Goal: Task Accomplishment & Management: Use online tool/utility

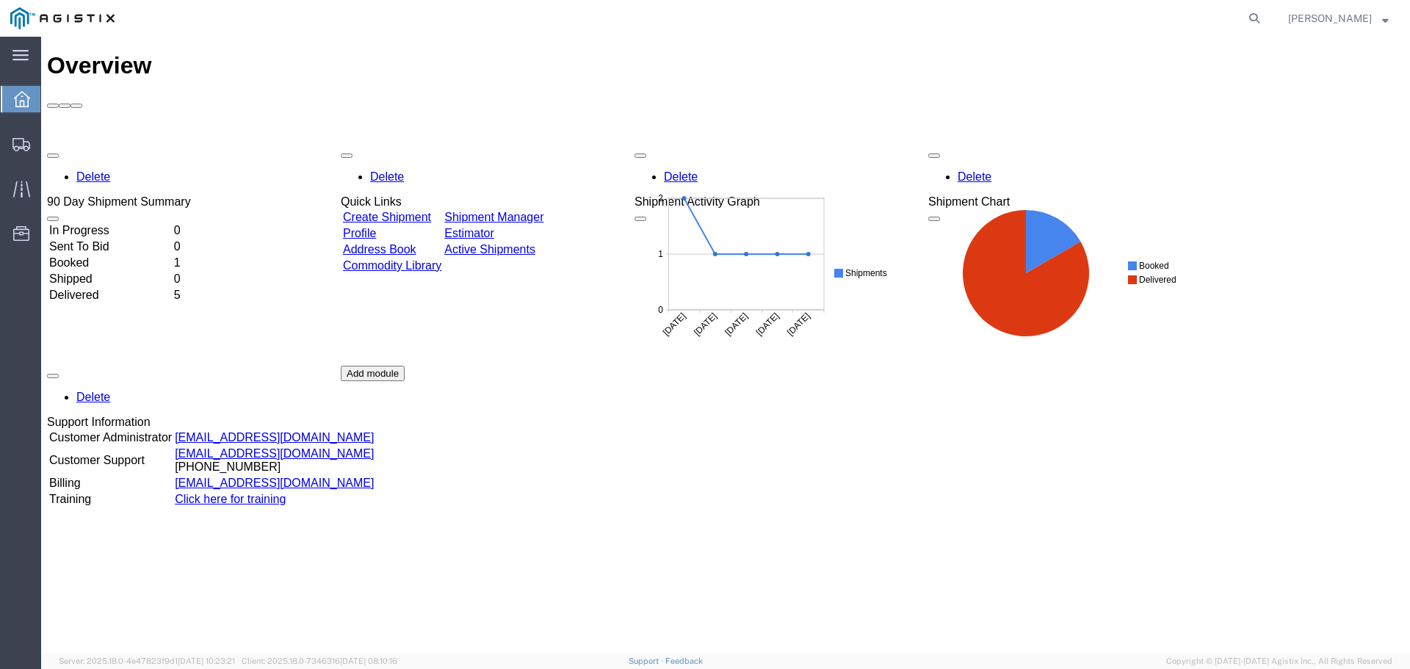
click at [89, 256] on td "Booked" at bounding box center [109, 263] width 123 height 15
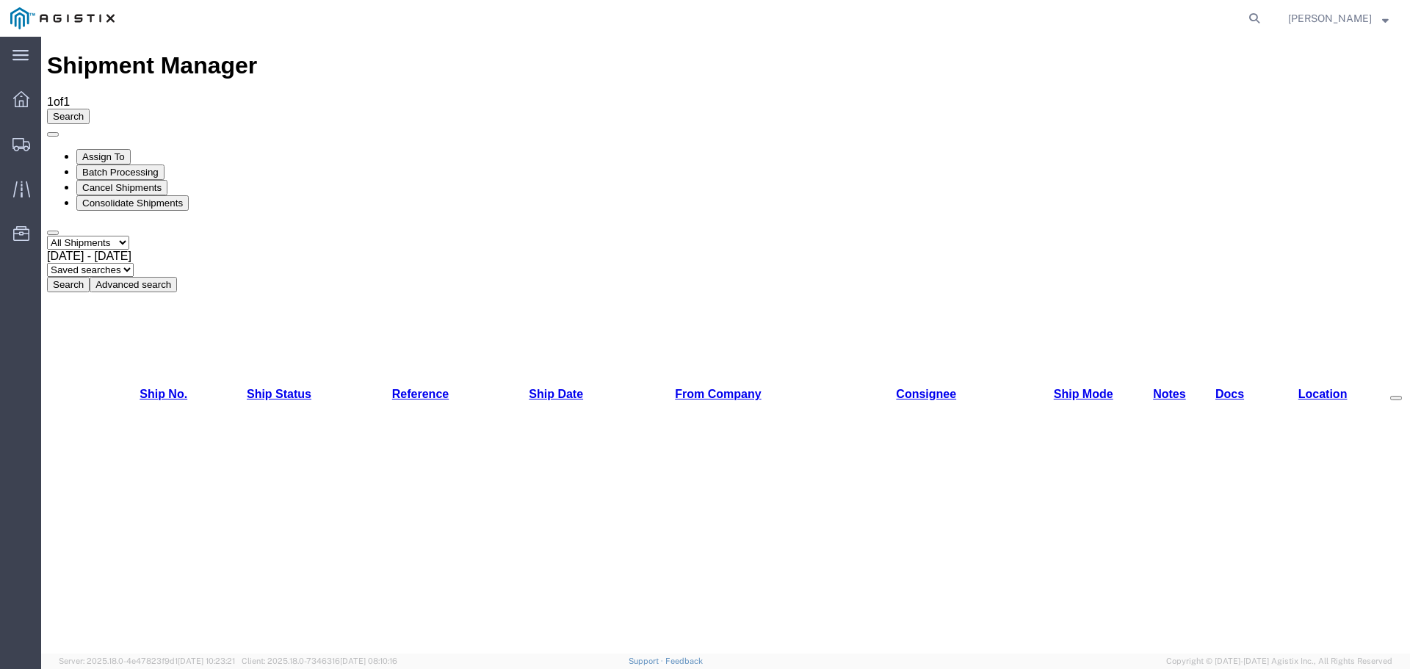
click at [153, 199] on div "Shipment Manager 1 of 1 Search Assign To Batch Processing Cancel Shipments Cons…" at bounding box center [725, 641] width 1357 height 1178
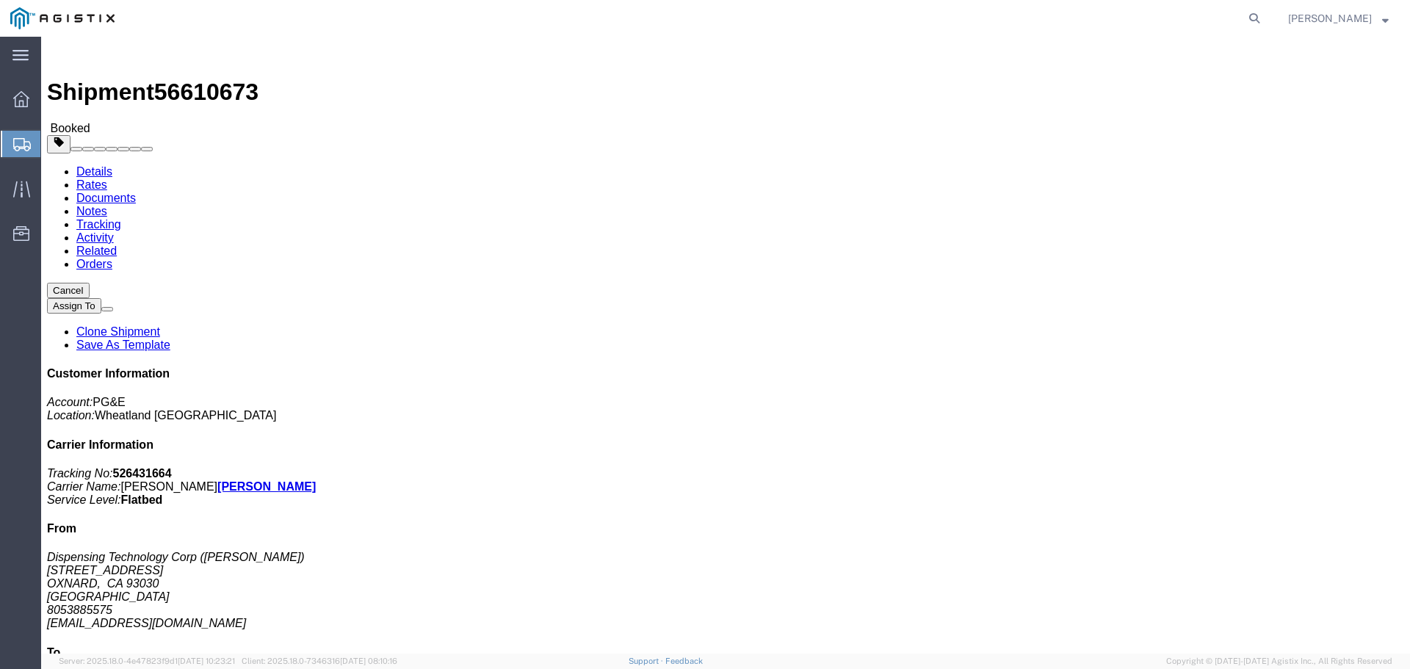
click link "Documents"
